Goal: Transaction & Acquisition: Purchase product/service

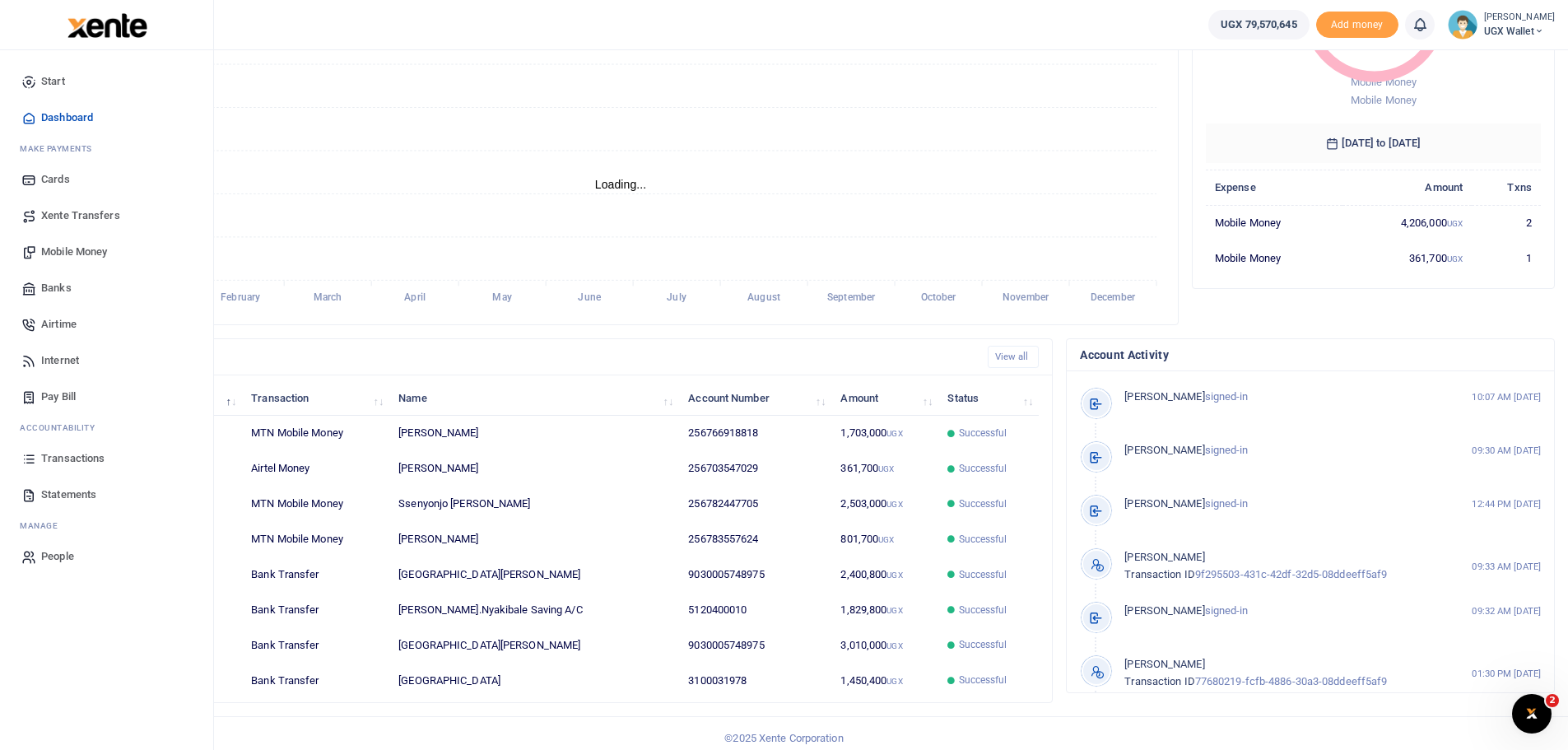
scroll to position [234, 0]
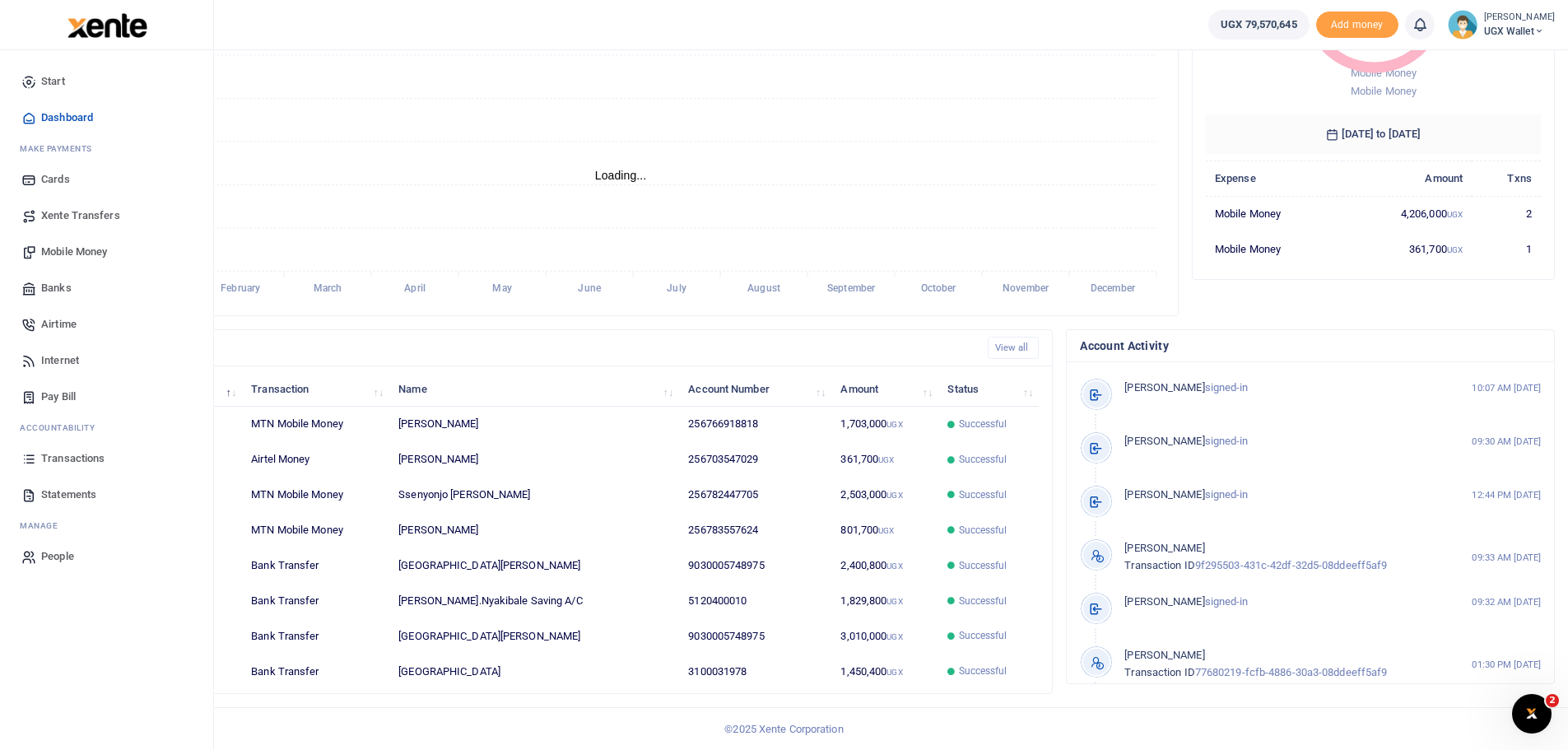
click at [103, 458] on span "Transactions" at bounding box center [73, 459] width 64 height 16
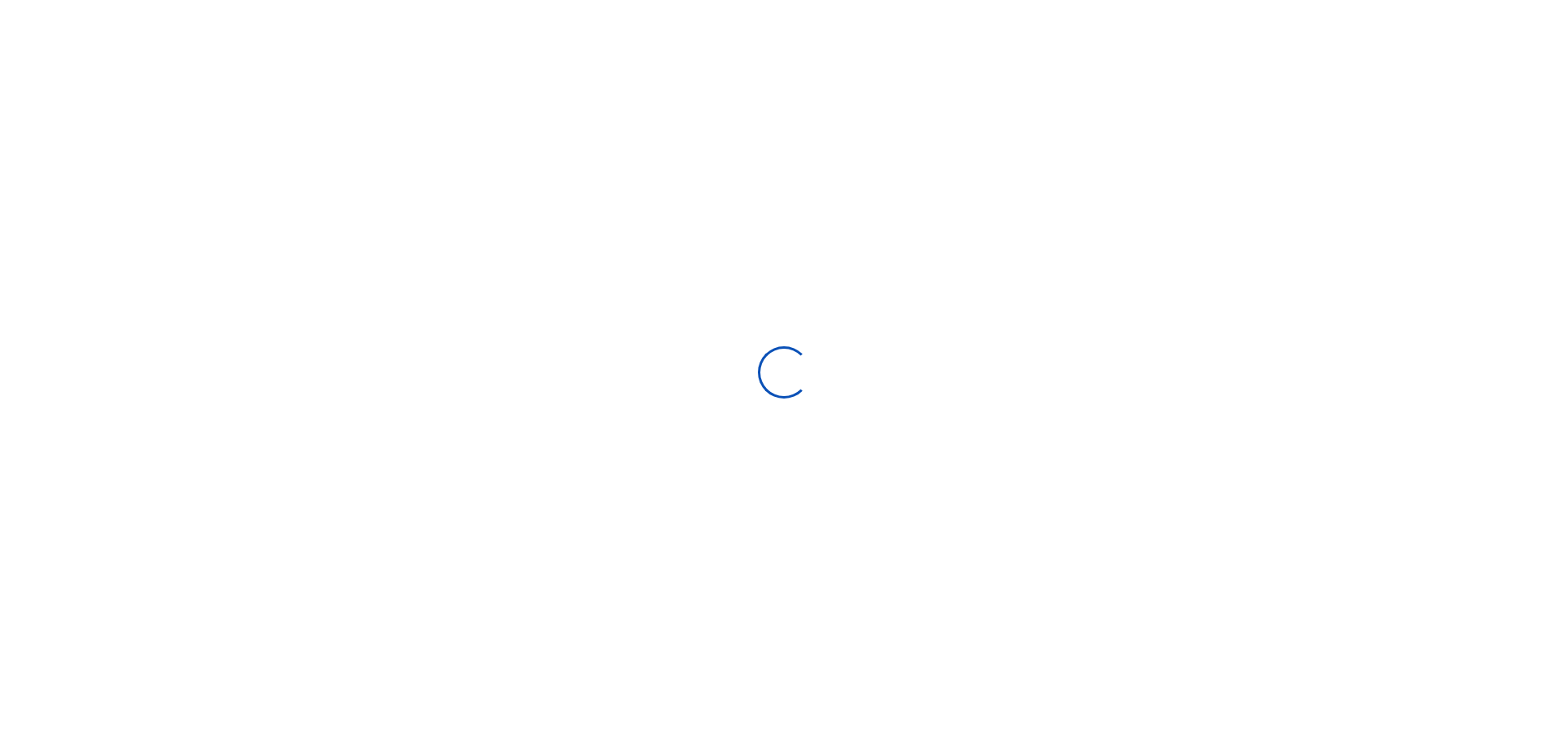
select select
type input "08/31/2025 - 09/29/2025"
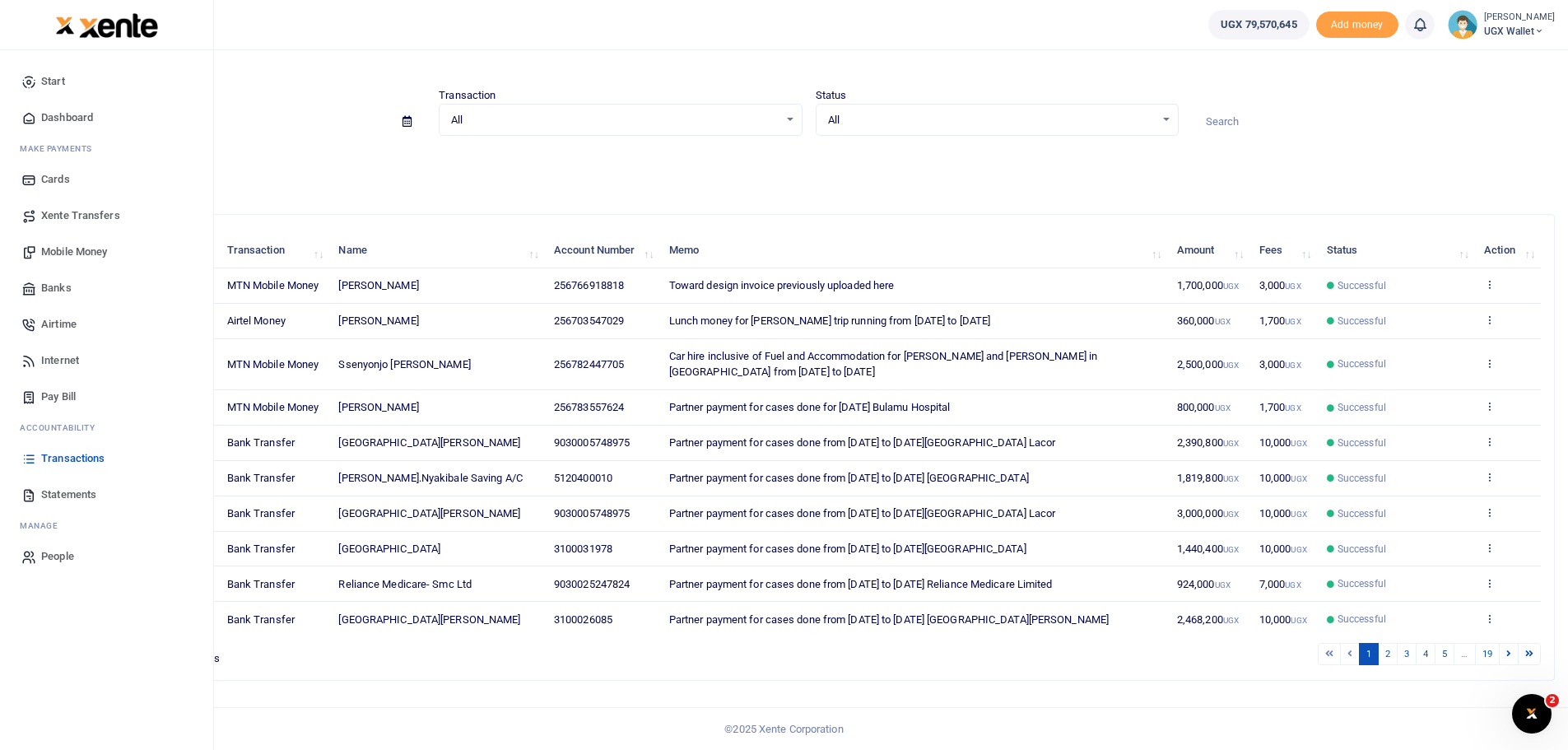
scroll to position [88, 0]
click at [91, 486] on span "Statements" at bounding box center [68, 495] width 55 height 16
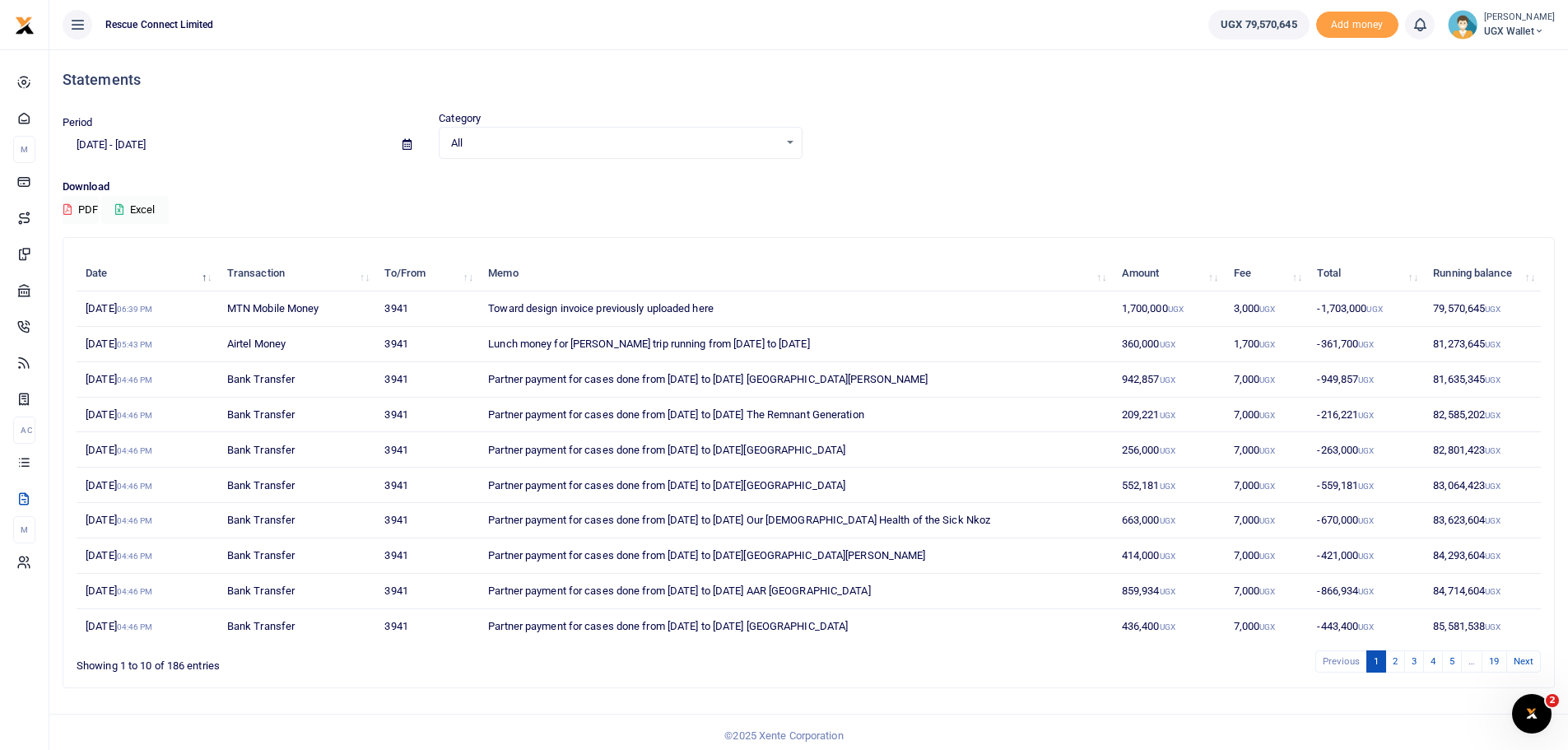
click at [406, 142] on icon at bounding box center [407, 145] width 9 height 11
click at [102, 348] on li "Custom Range" at bounding box center [121, 357] width 115 height 26
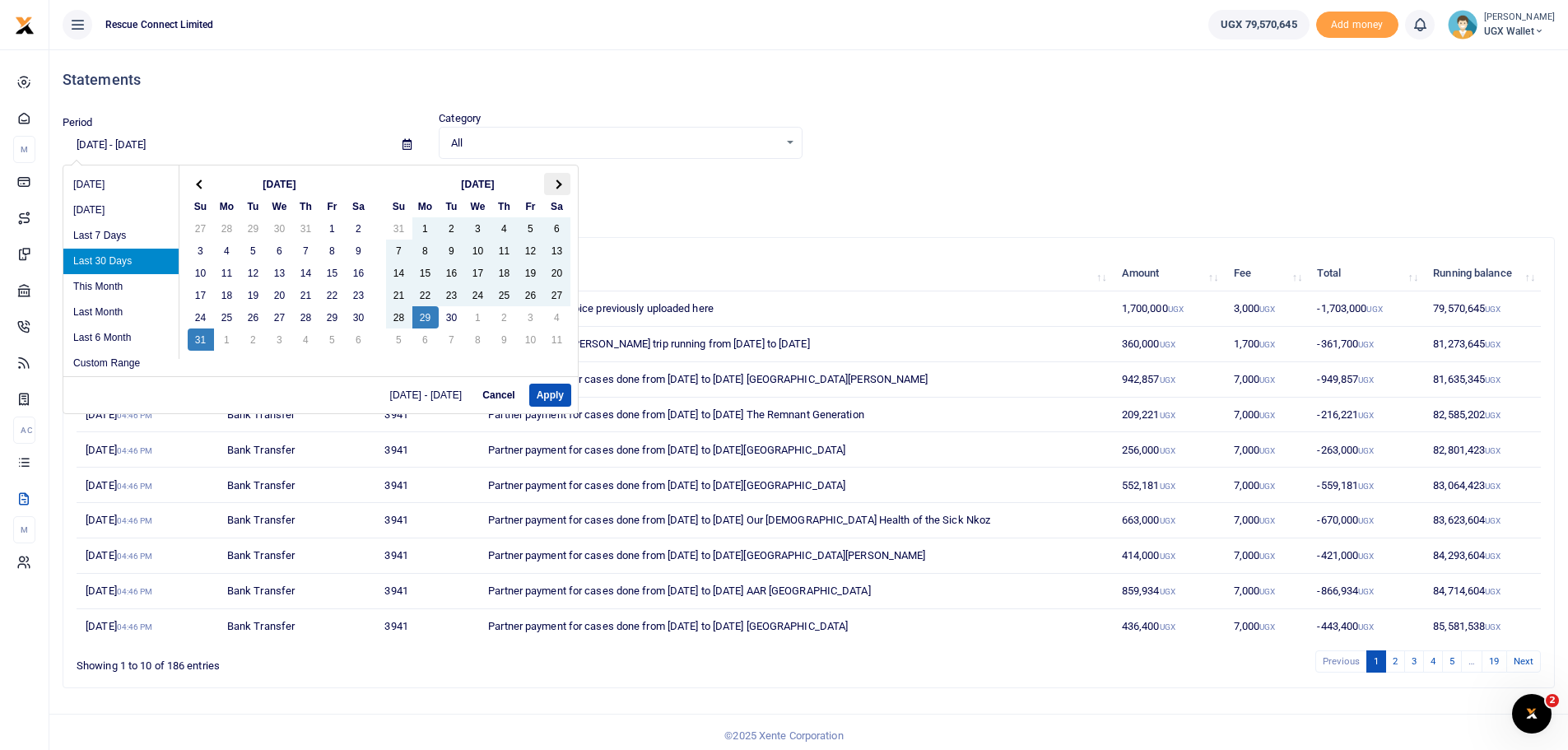
click at [552, 183] on th at bounding box center [557, 184] width 26 height 22
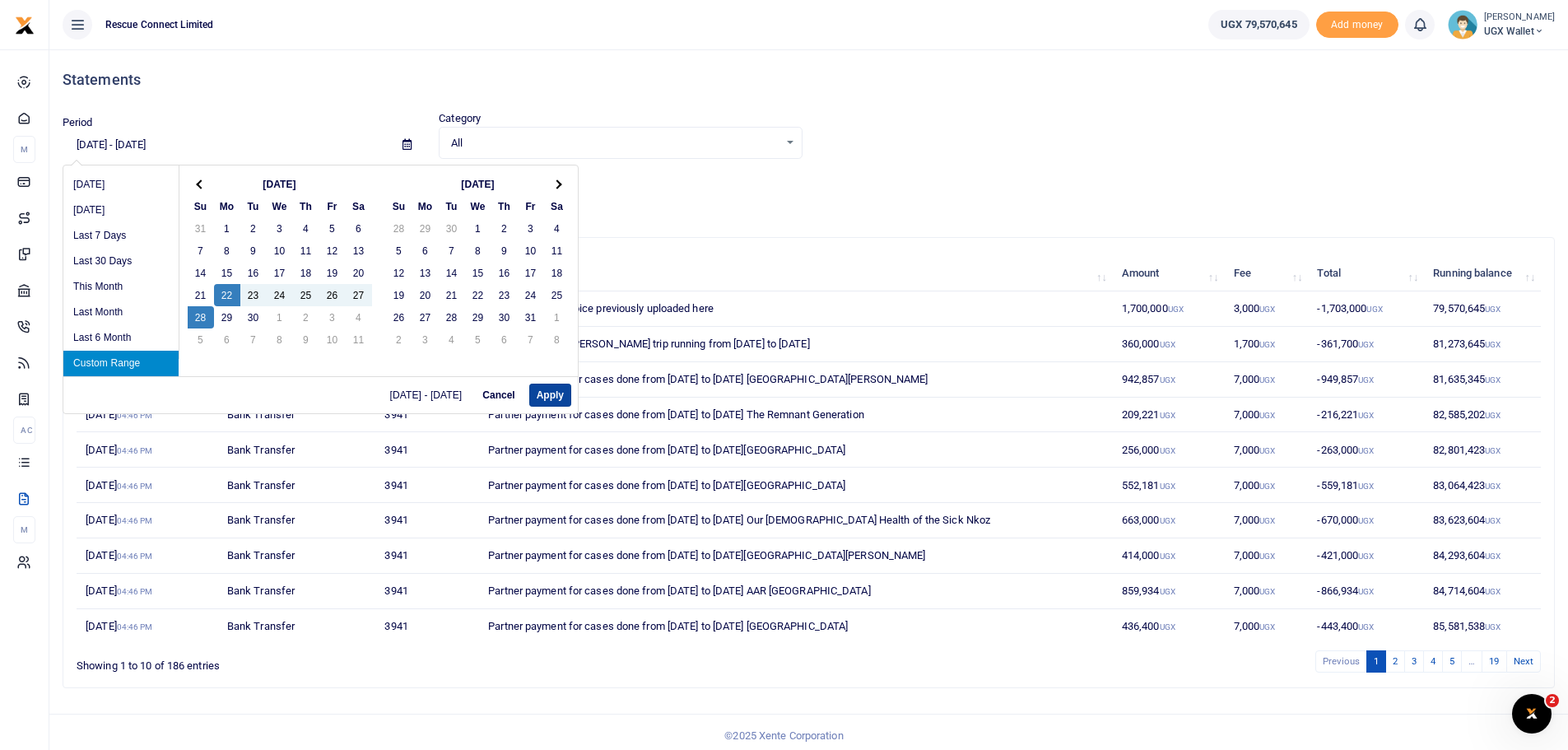
click at [537, 389] on button "Apply" at bounding box center [550, 395] width 42 height 23
type input "09/22/2025 - 09/28/2025"
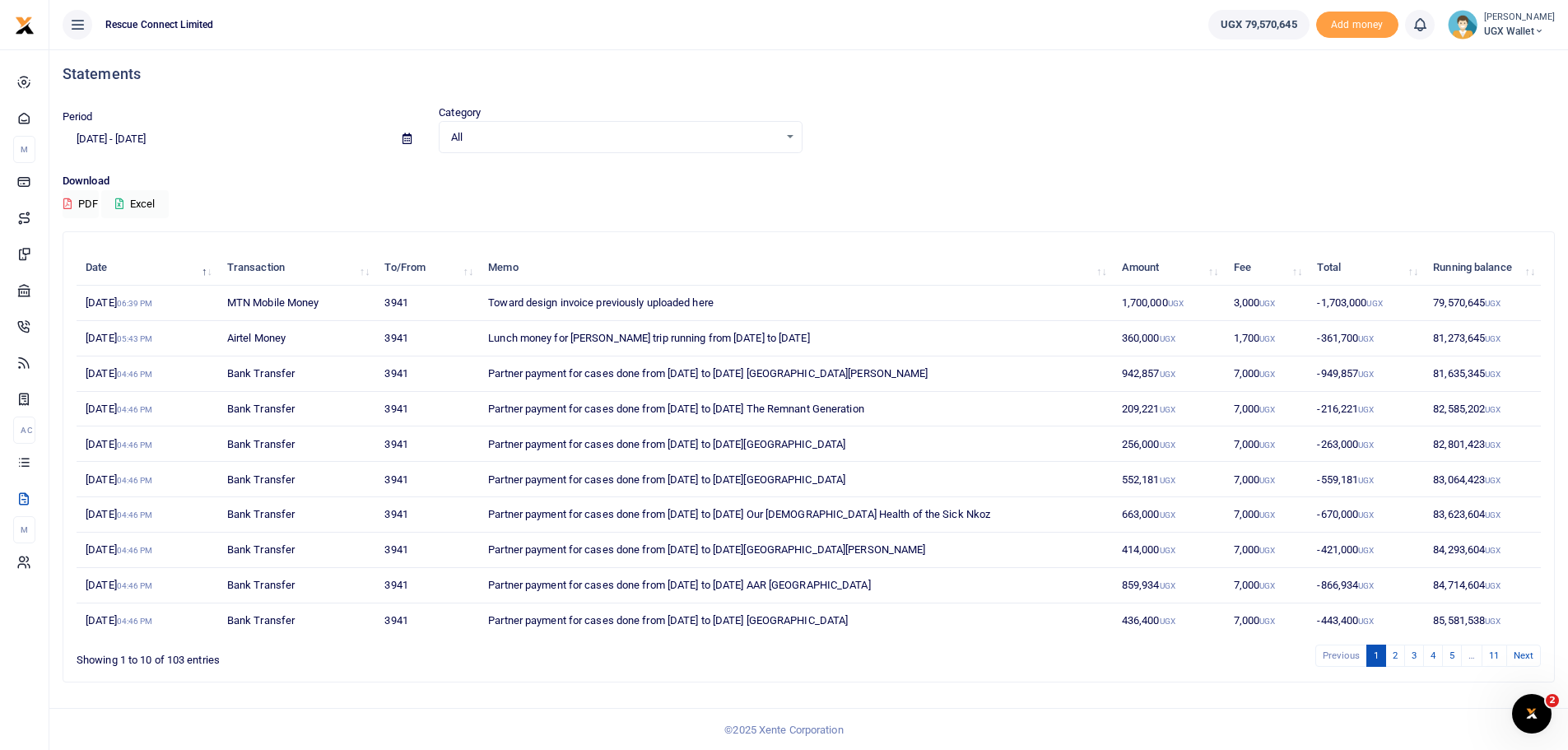
scroll to position [7, 0]
click at [140, 203] on button "Excel" at bounding box center [135, 203] width 67 height 28
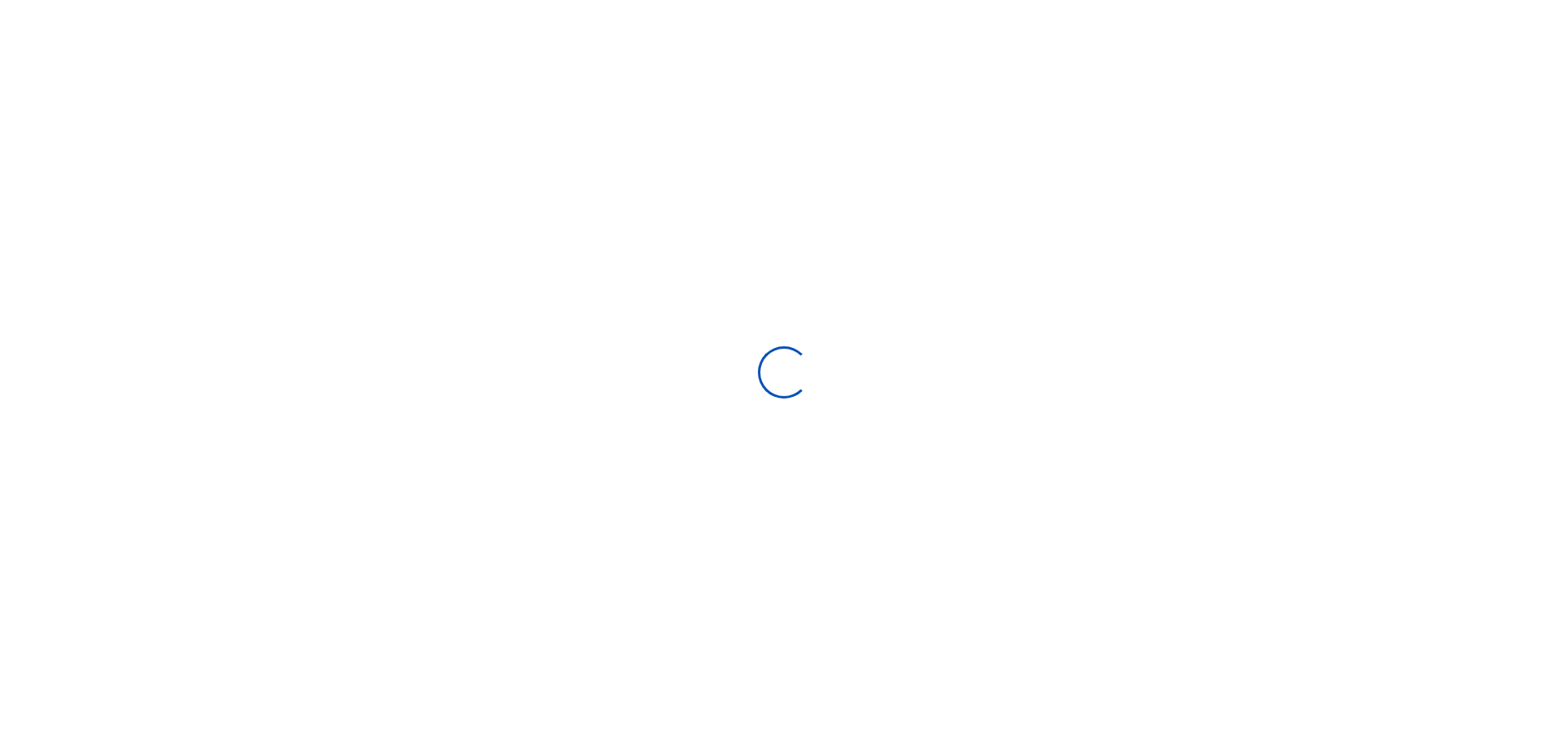
select select "ALL"
type input "[DATE] - [DATE]"
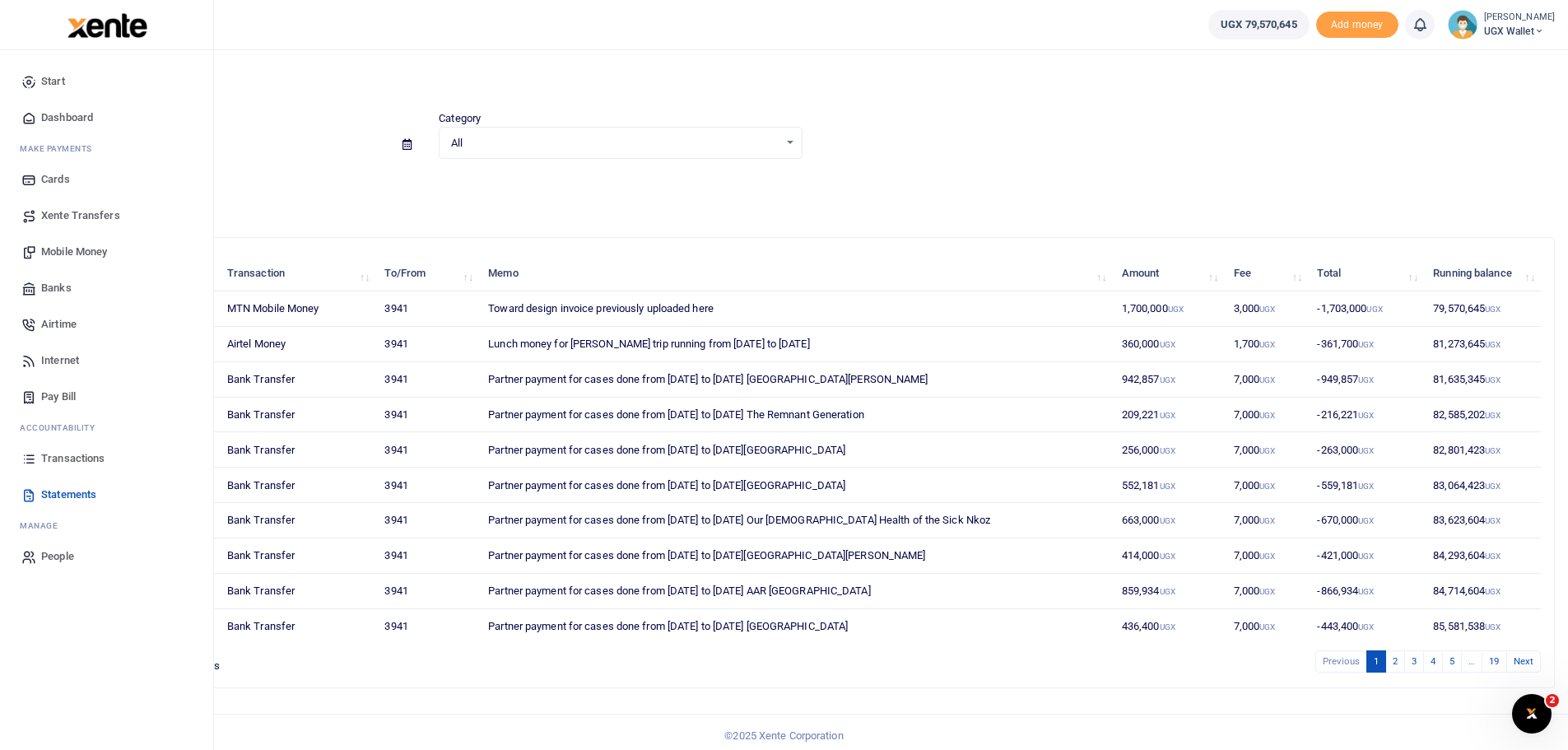
click at [98, 120] on link "Dashboard" at bounding box center [106, 118] width 187 height 36
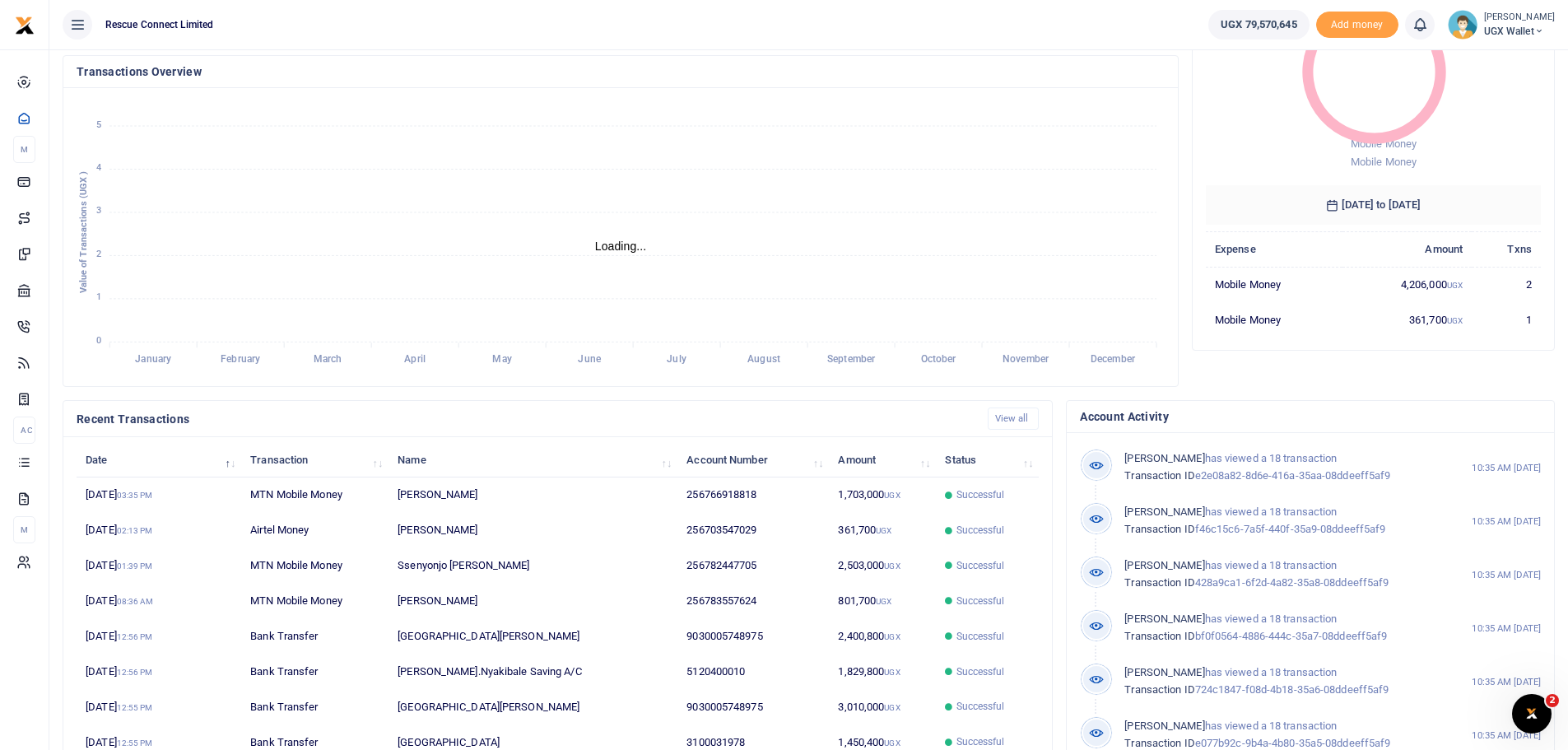
scroll to position [165, 0]
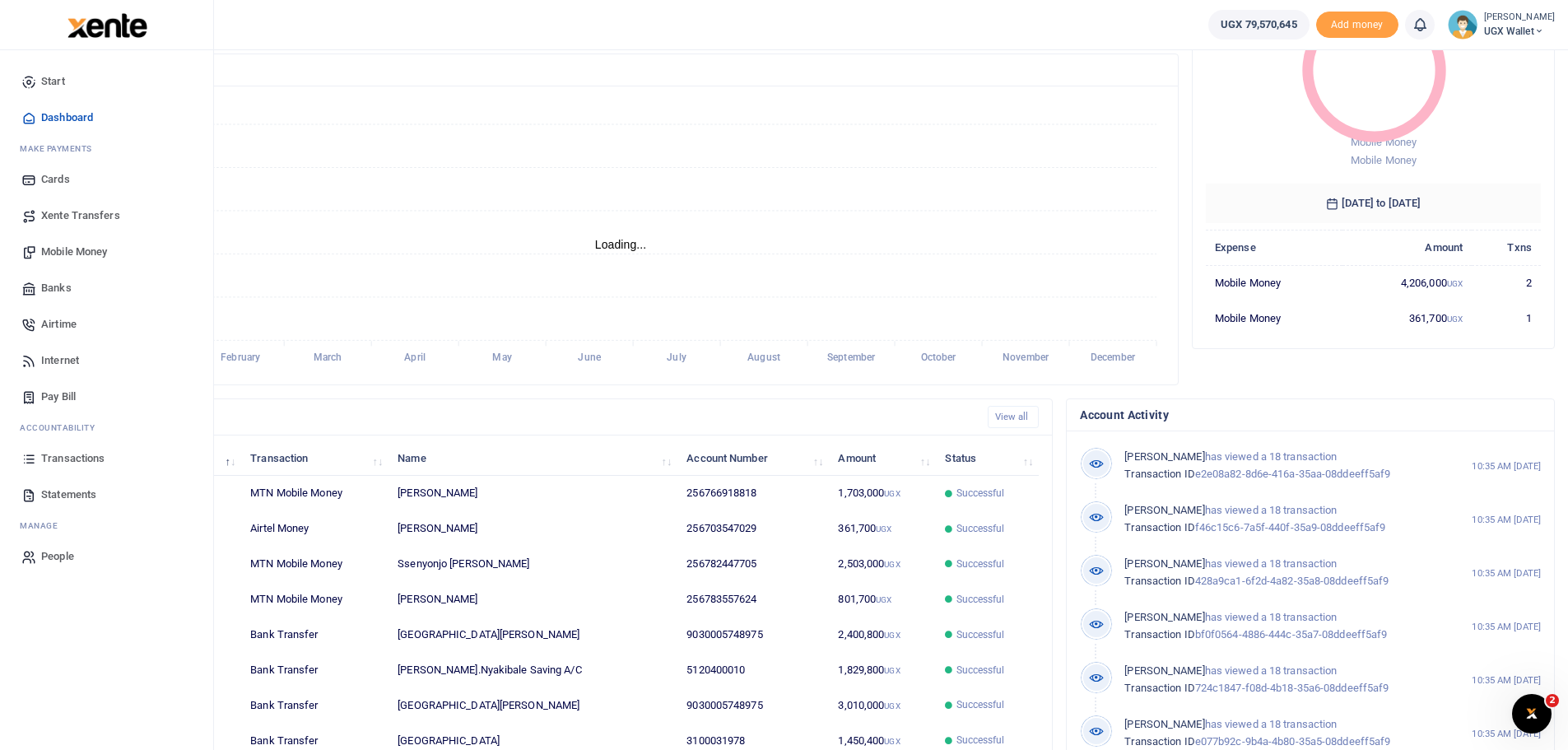
click at [90, 292] on link "Banks" at bounding box center [106, 288] width 187 height 36
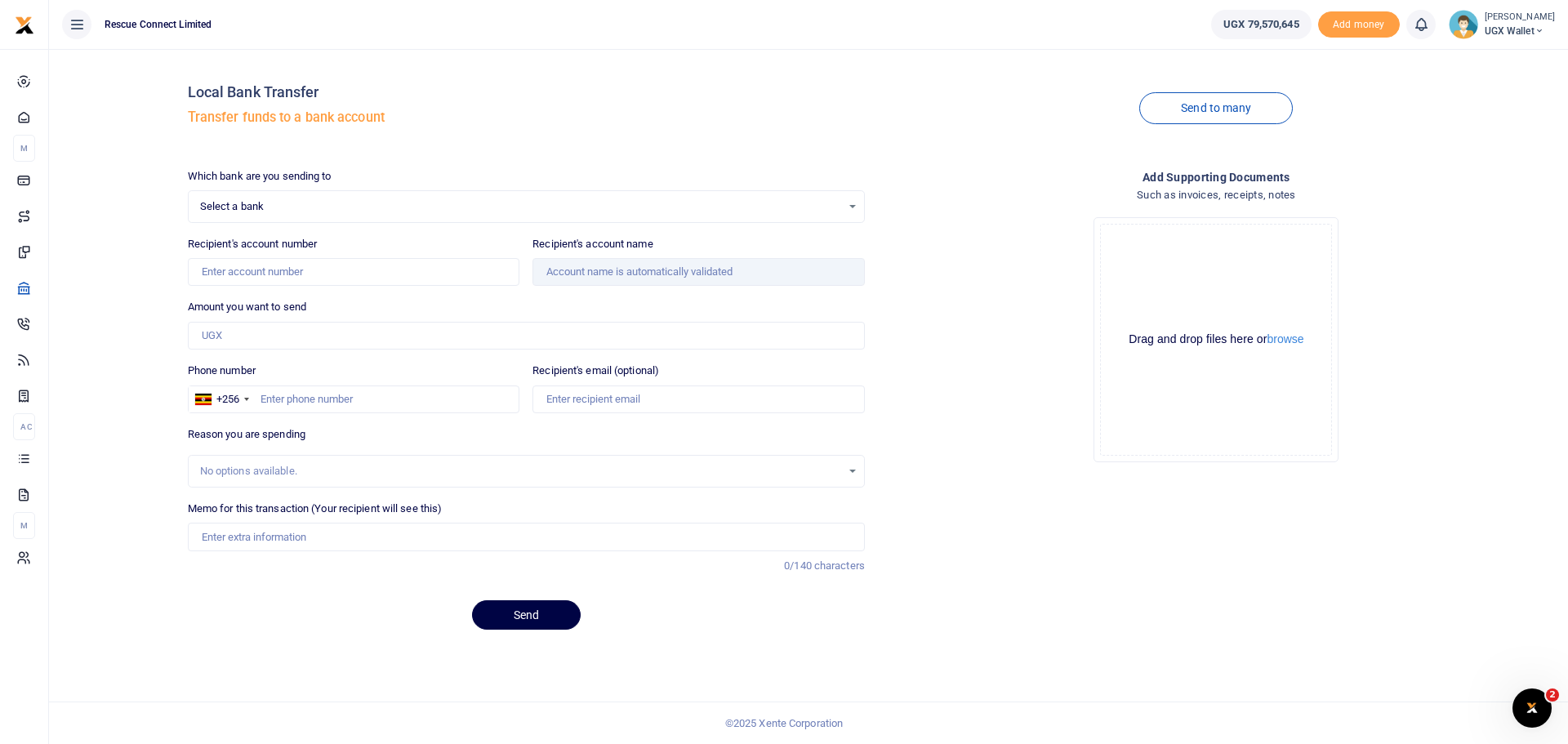
click at [284, 206] on span "Select a bank" at bounding box center [520, 206] width 641 height 16
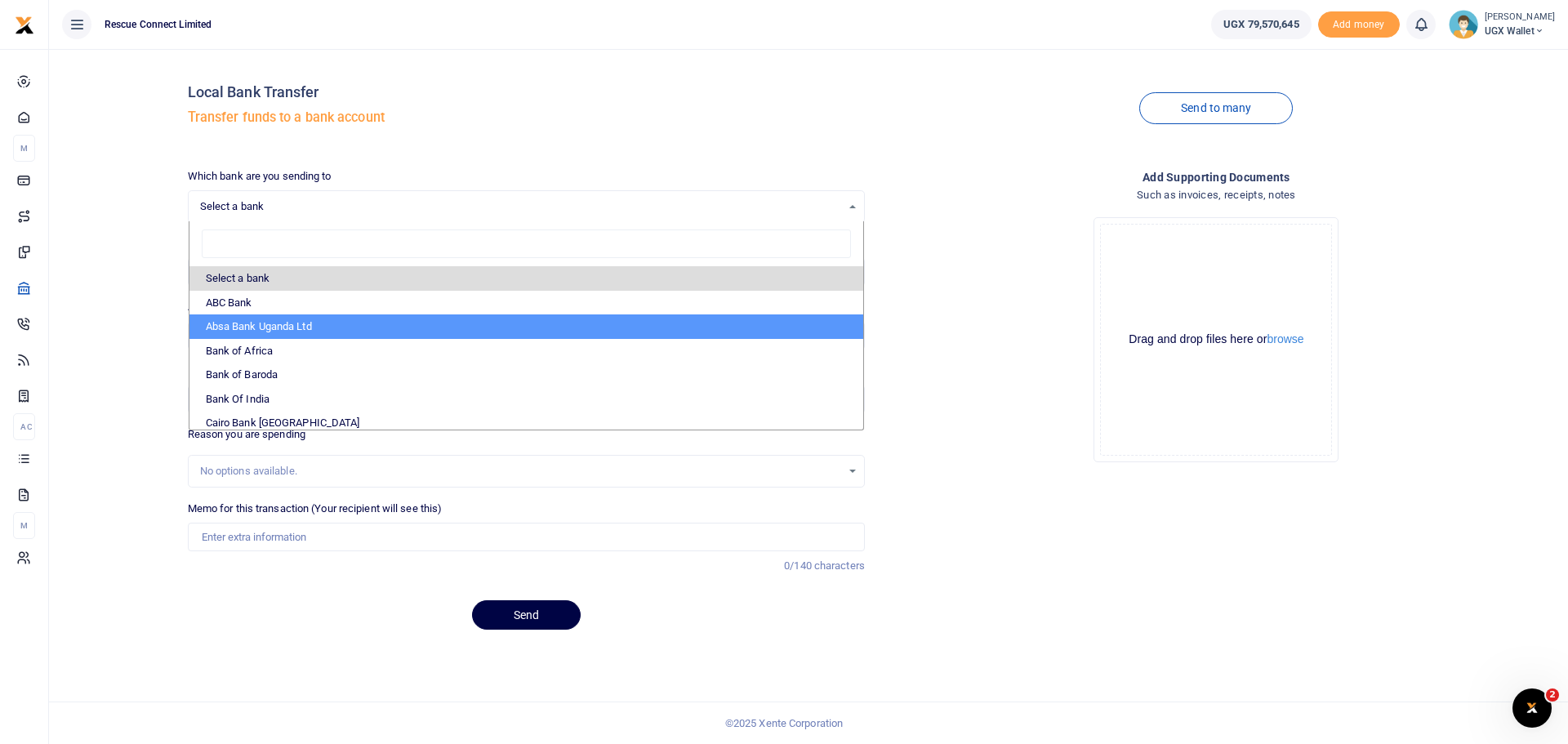
click at [288, 323] on li "Absa Bank Uganda Ltd" at bounding box center [526, 327] width 674 height 24
select select "ABSA"
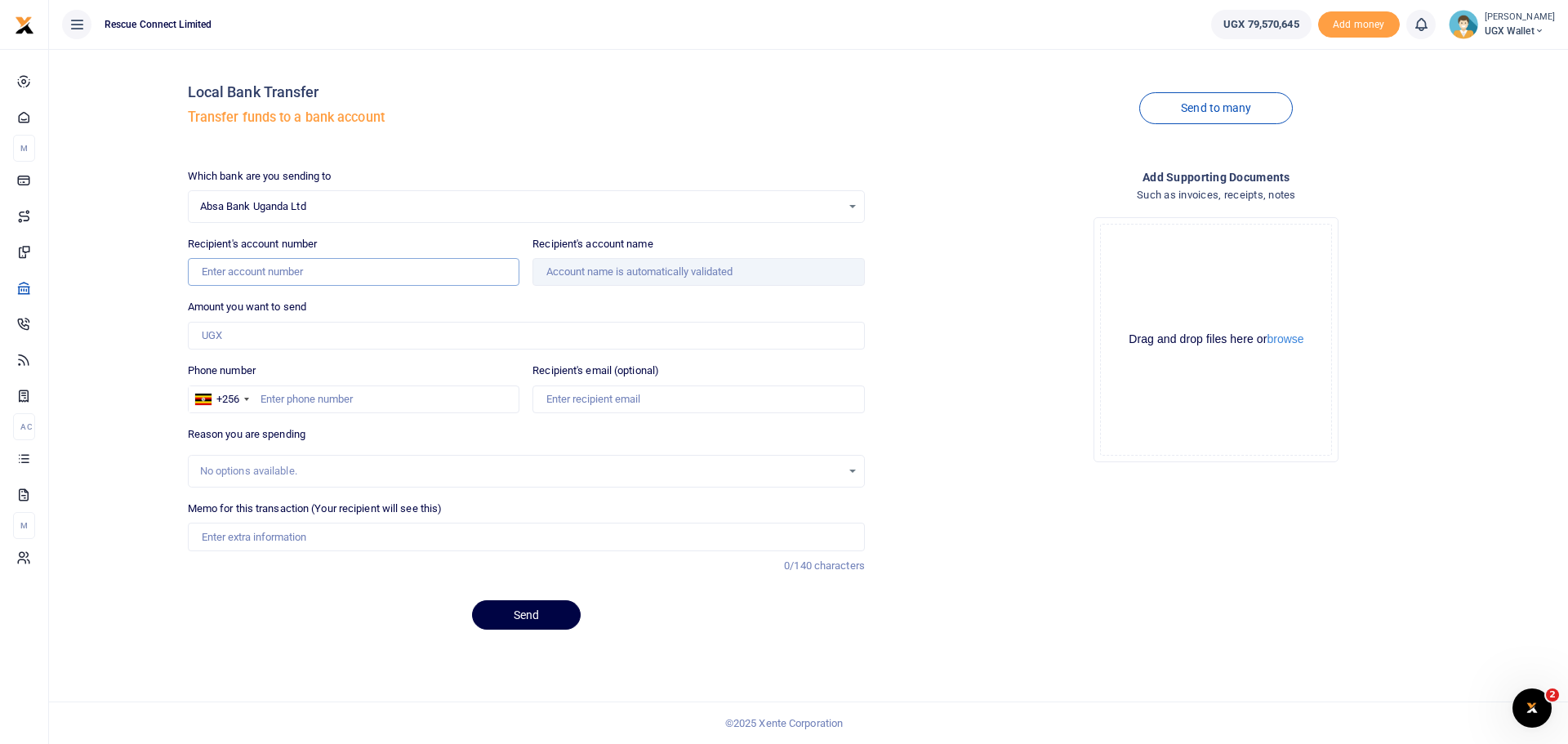
click at [274, 272] on input "Recipient's account number" at bounding box center [354, 272] width 332 height 28
click at [265, 265] on input "Recipient's account number" at bounding box center [354, 272] width 332 height 28
paste input "6008559927"
type input "6008559927"
click at [309, 344] on input "Amount you want to send" at bounding box center [527, 336] width 677 height 28
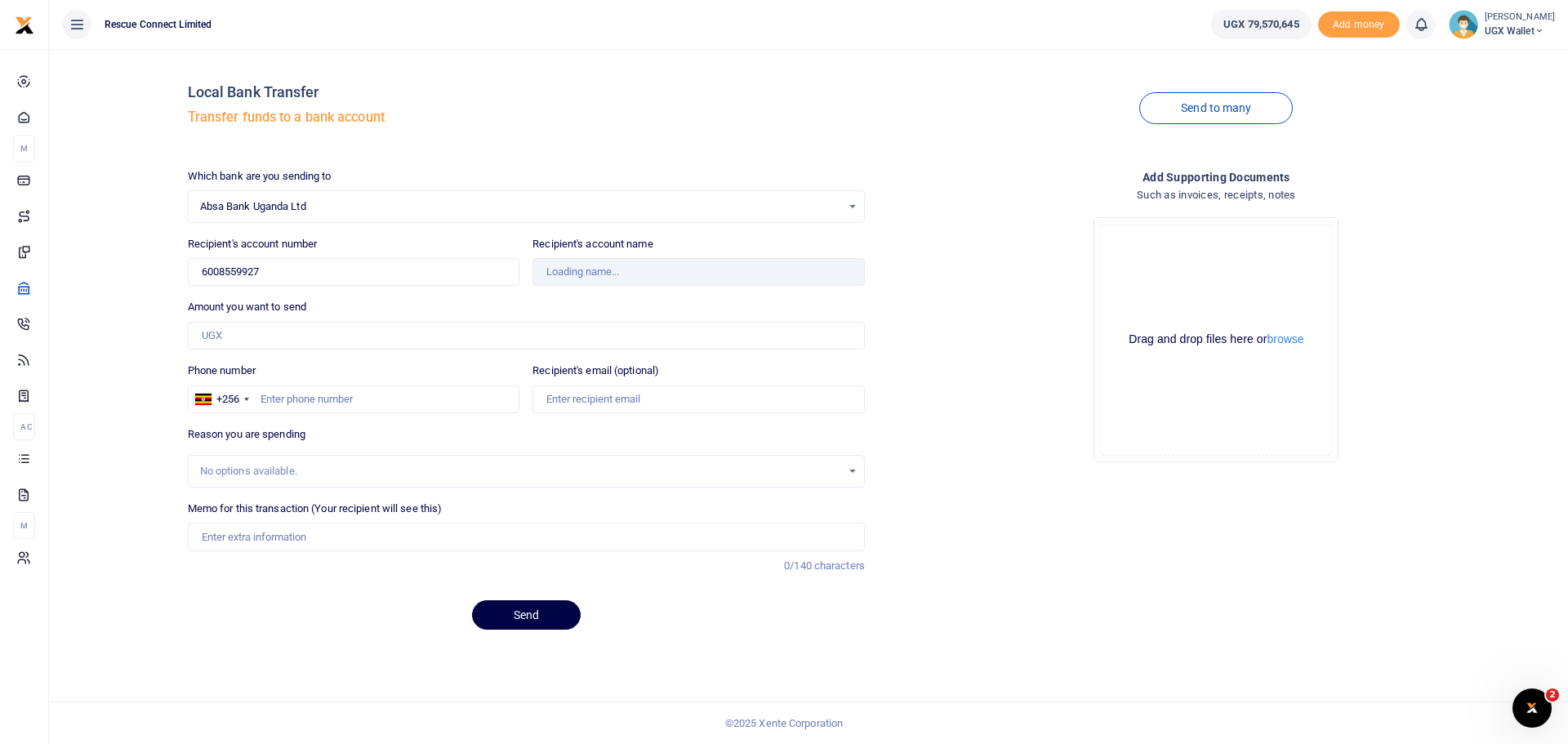
type input "[PERSON_NAME]"
type input "2,867,331"
click at [319, 393] on input "Phone number" at bounding box center [354, 399] width 332 height 28
click at [322, 388] on input "Phone number" at bounding box center [354, 399] width 332 height 28
paste input "781 436 071"
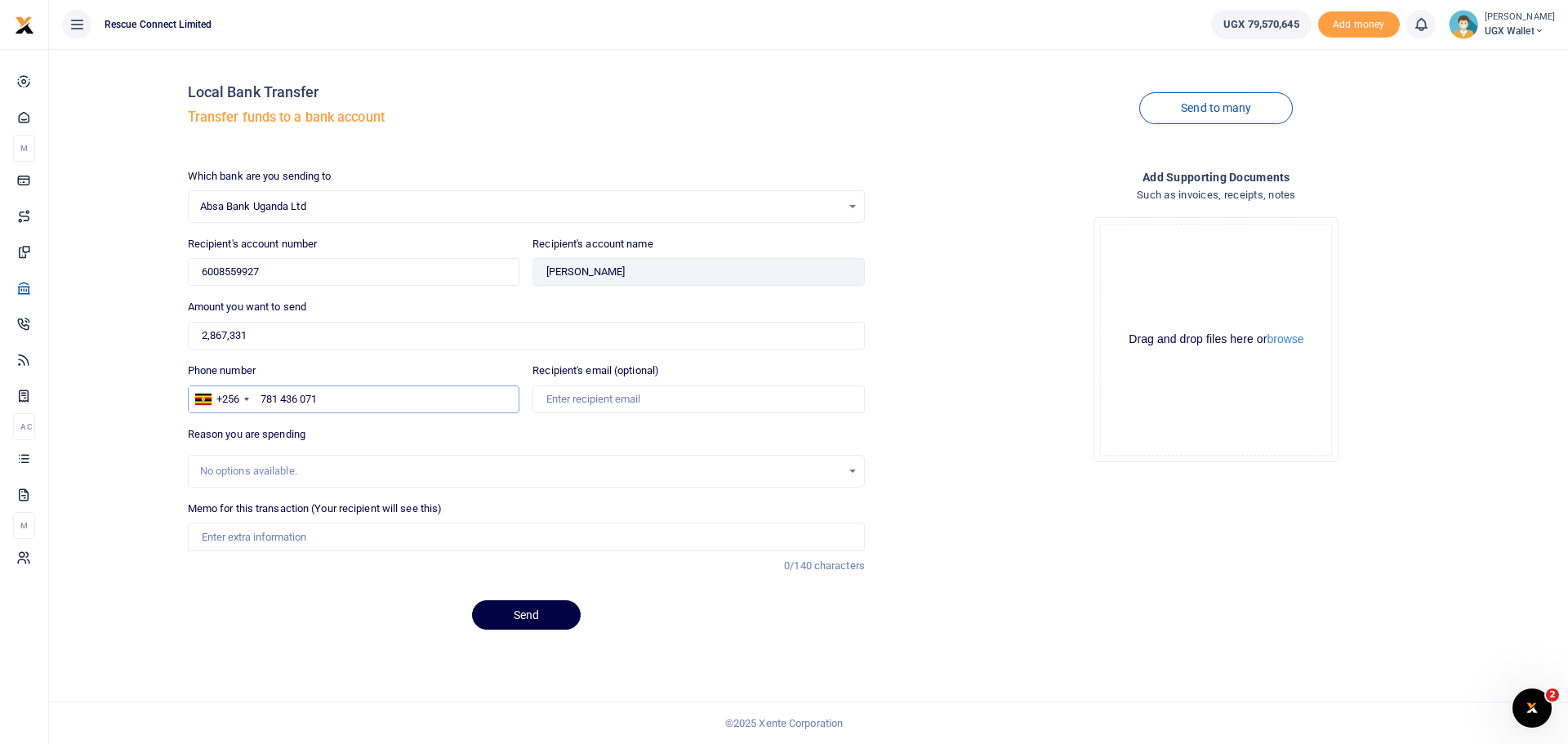
click at [301, 399] on input "781 436 071" at bounding box center [354, 399] width 332 height 28
click at [283, 401] on input "781 436071" at bounding box center [354, 399] width 332 height 28
type input "781436071"
click at [299, 541] on input "Memo for this transaction (Your recipient will see this)" at bounding box center [527, 537] width 677 height 28
type input "[PERSON_NAME] [DATE] Fees"
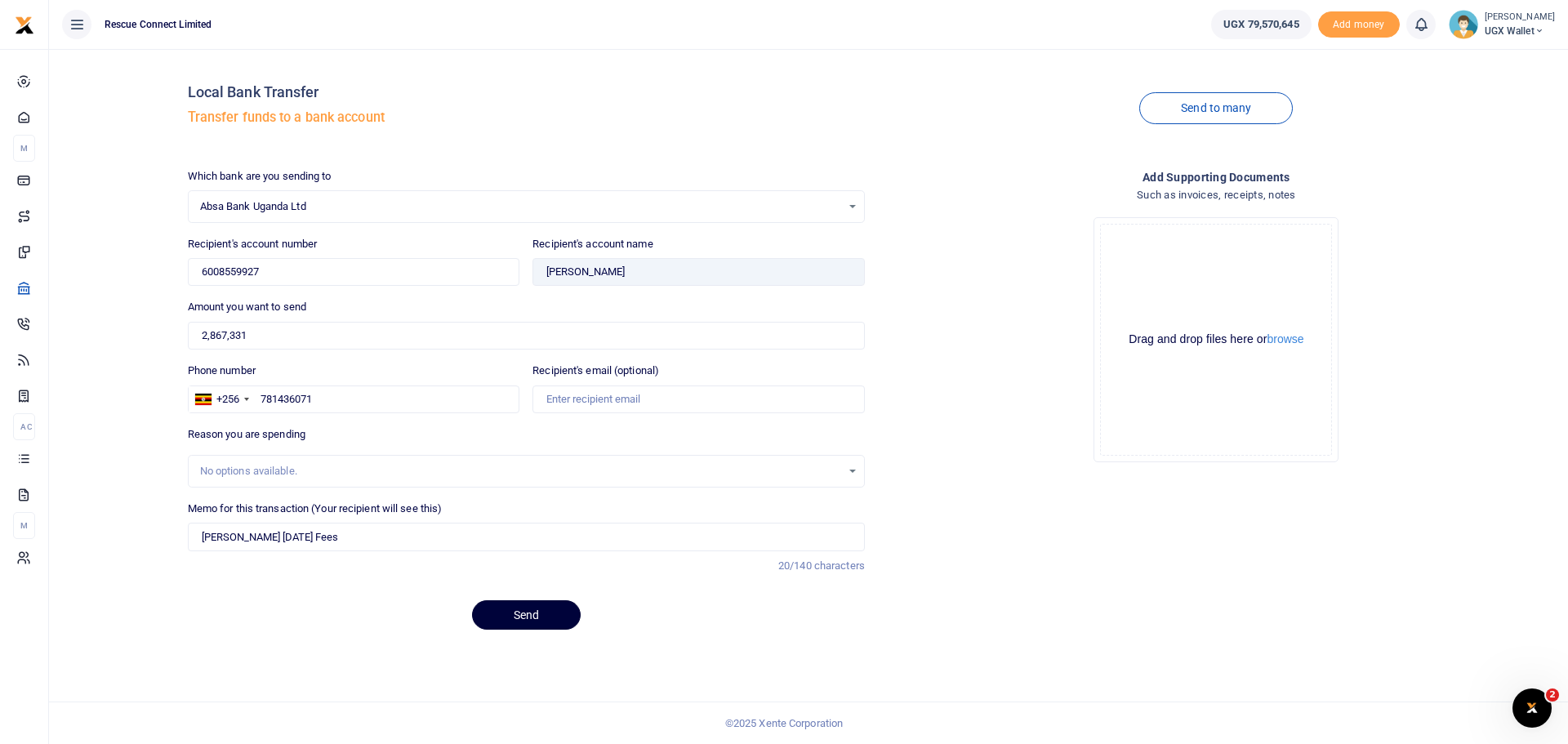
click at [530, 613] on button "Send" at bounding box center [527, 615] width 109 height 29
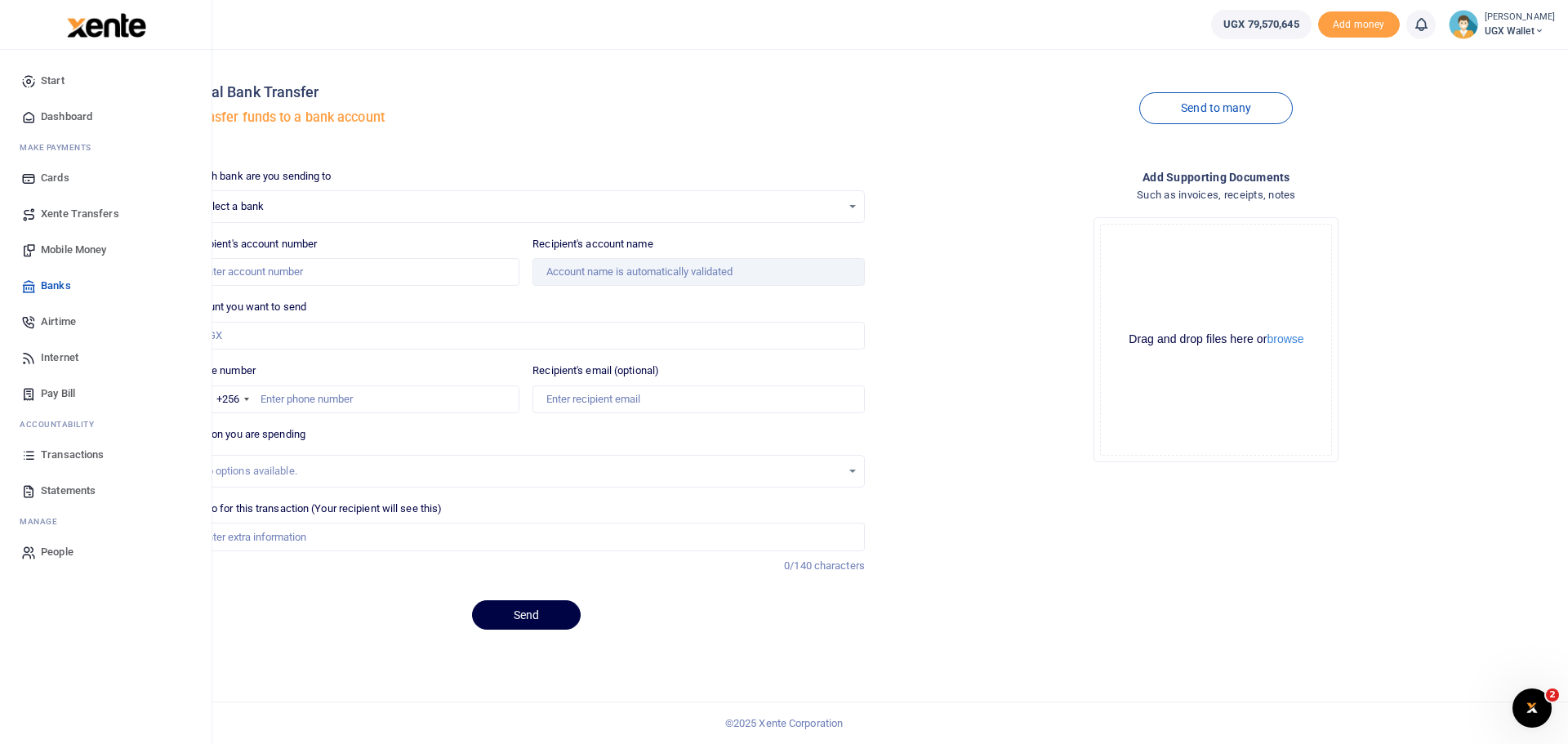
click at [61, 454] on span "Transactions" at bounding box center [72, 455] width 63 height 16
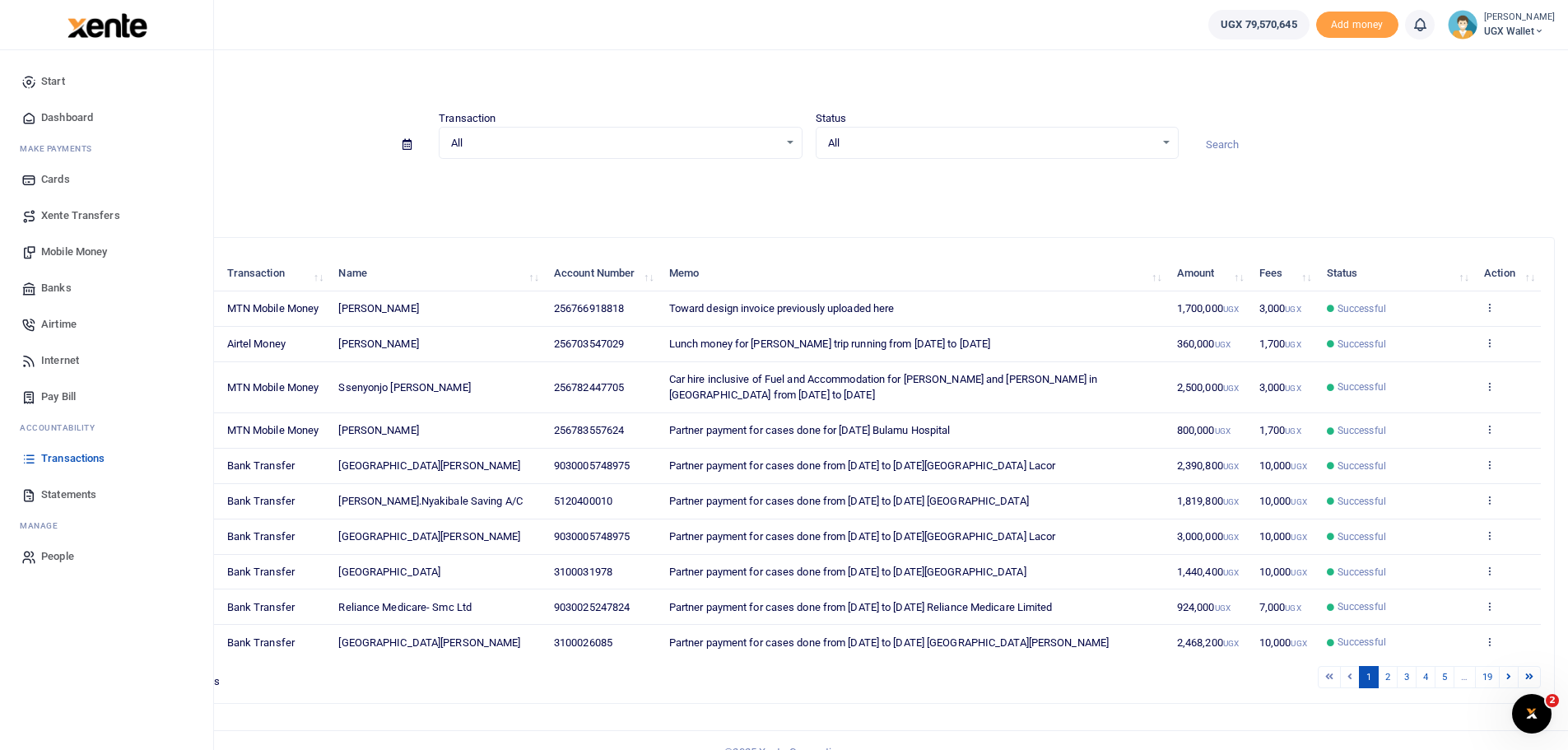
click at [67, 276] on link "Banks" at bounding box center [106, 288] width 187 height 36
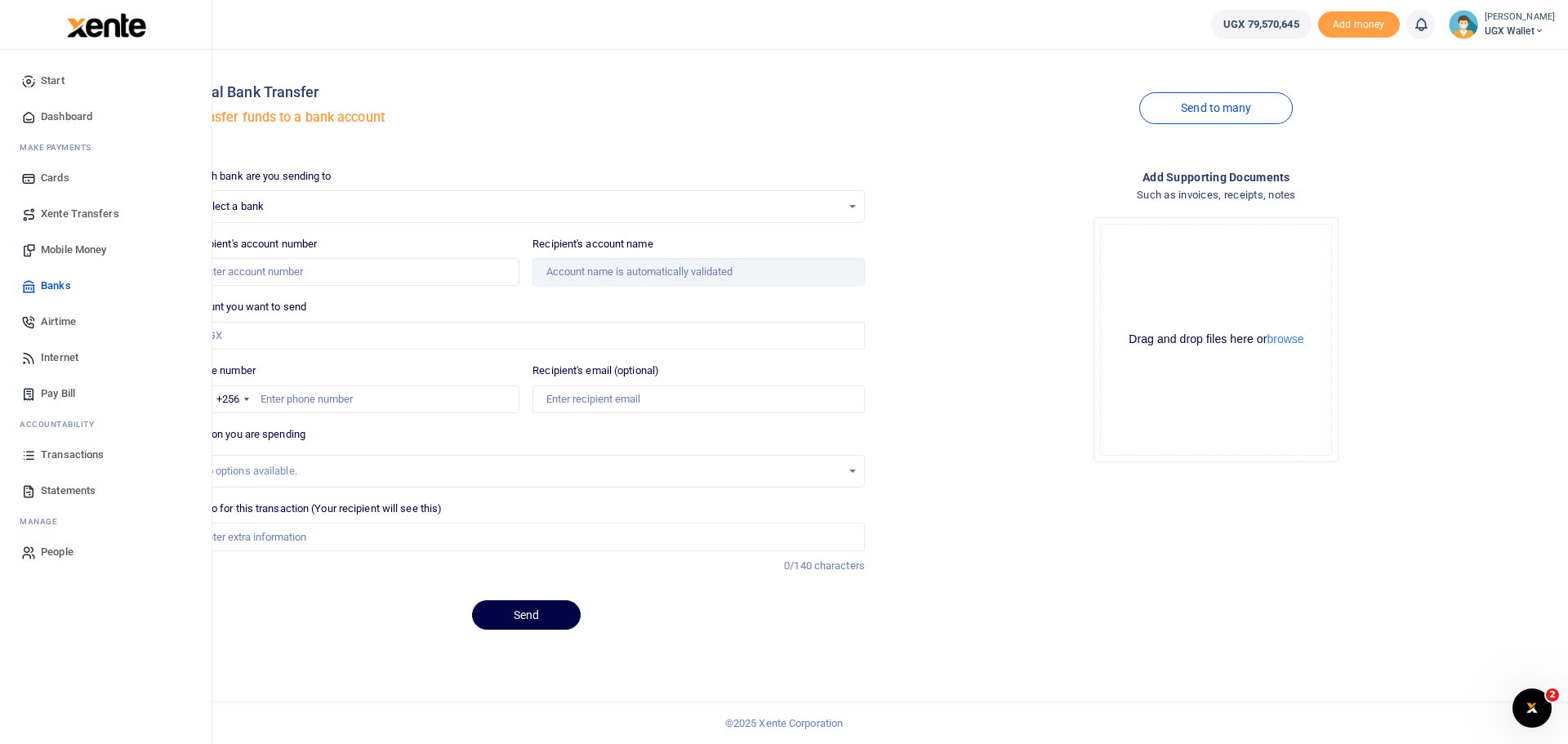
click at [109, 118] on link "Dashboard" at bounding box center [105, 117] width 185 height 36
click at [92, 112] on span "Dashboard" at bounding box center [66, 117] width 52 height 16
